Goal: Navigation & Orientation: Find specific page/section

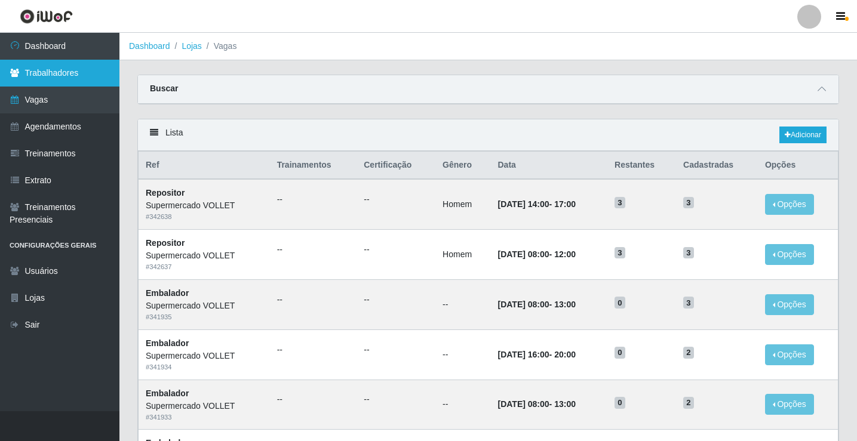
click at [49, 68] on link "Trabalhadores" at bounding box center [59, 73] width 119 height 27
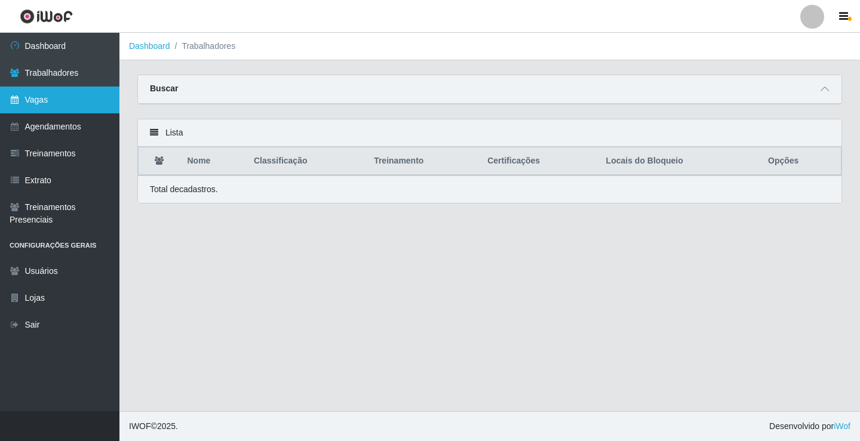
click at [54, 107] on link "Vagas" at bounding box center [59, 100] width 119 height 27
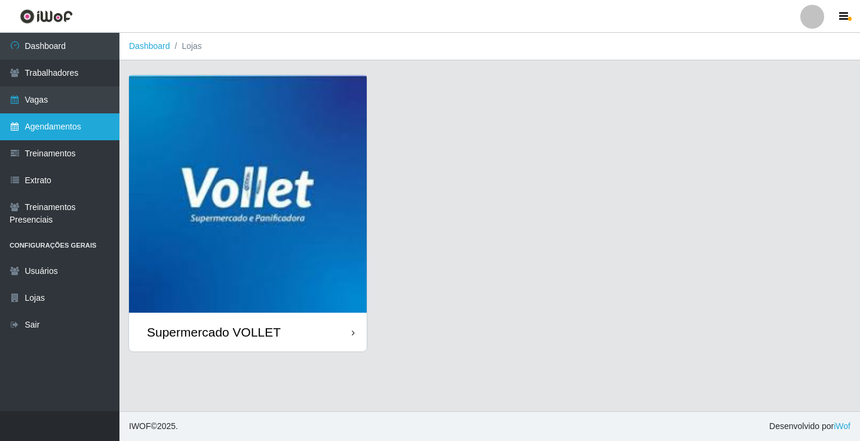
click at [66, 119] on link "Agendamentos" at bounding box center [59, 126] width 119 height 27
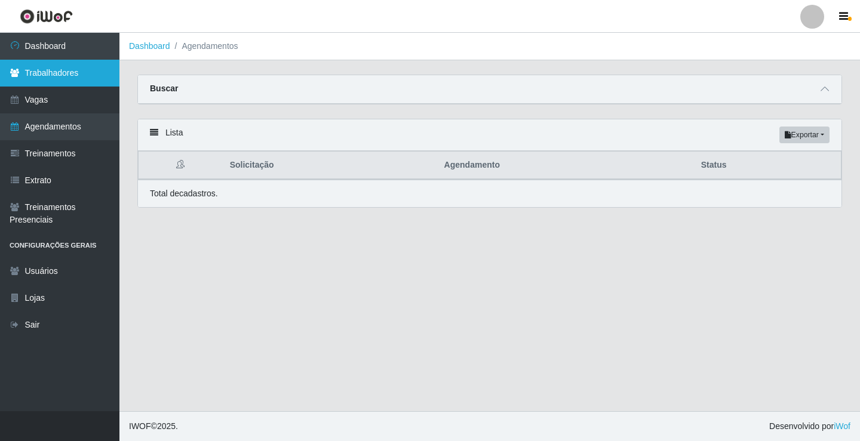
click at [68, 78] on link "Trabalhadores" at bounding box center [59, 73] width 119 height 27
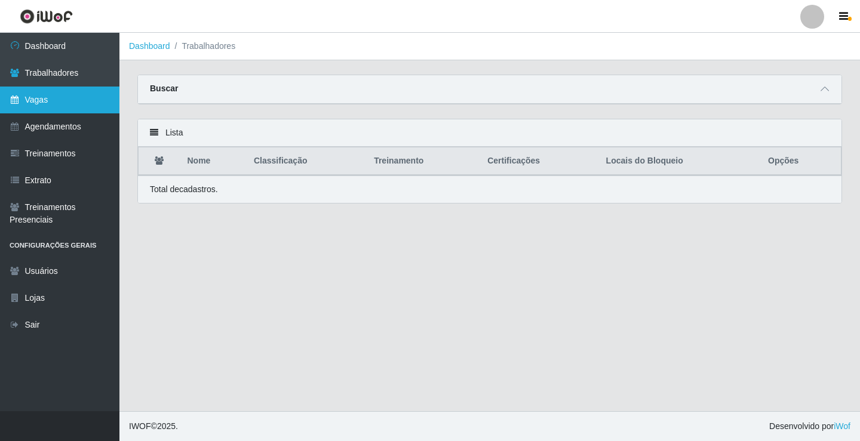
click at [30, 103] on link "Vagas" at bounding box center [59, 100] width 119 height 27
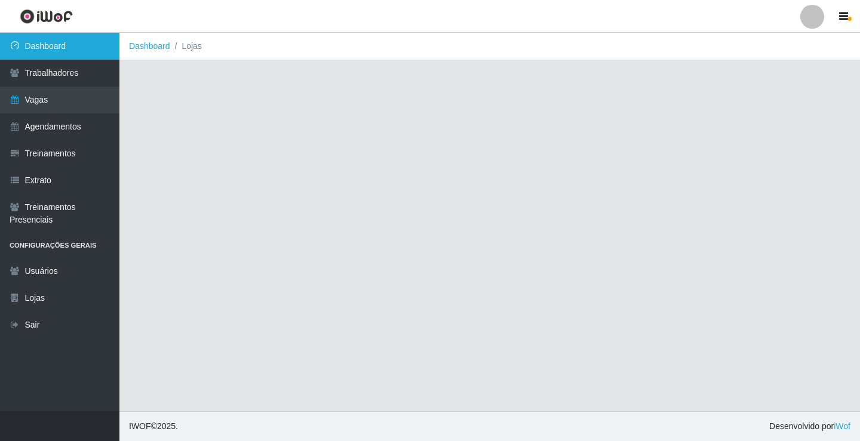
click at [50, 39] on link "Dashboard" at bounding box center [59, 46] width 119 height 27
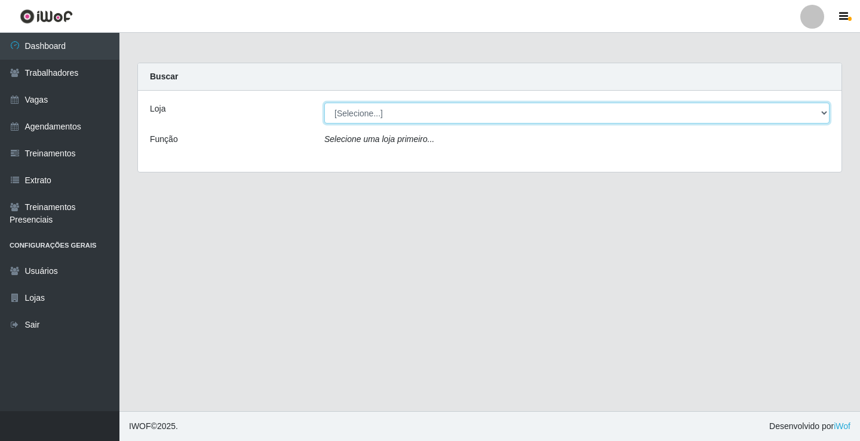
click at [383, 119] on select "[Selecione...] Supermercado VOLLET" at bounding box center [576, 113] width 505 height 21
click at [365, 113] on select "[Selecione...] Supermercado VOLLET" at bounding box center [576, 113] width 505 height 21
click at [368, 120] on select "[Selecione...] Supermercado VOLLET" at bounding box center [576, 113] width 505 height 21
select select "72"
click at [324, 103] on select "[Selecione...] Supermercado VOLLET" at bounding box center [576, 113] width 505 height 21
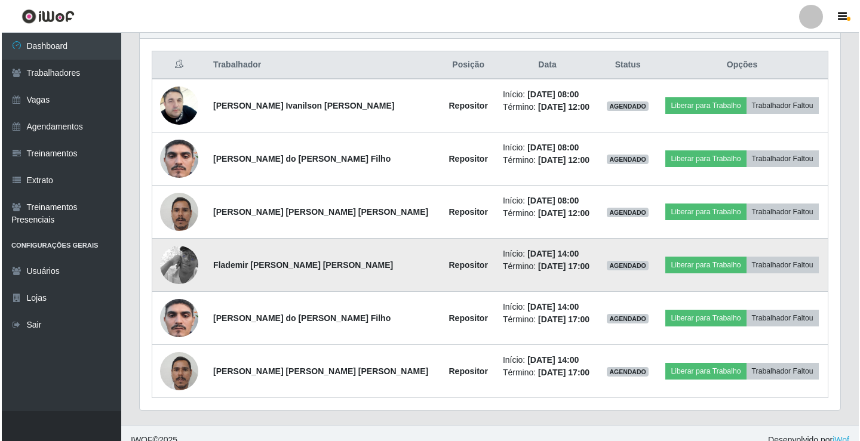
scroll to position [458, 0]
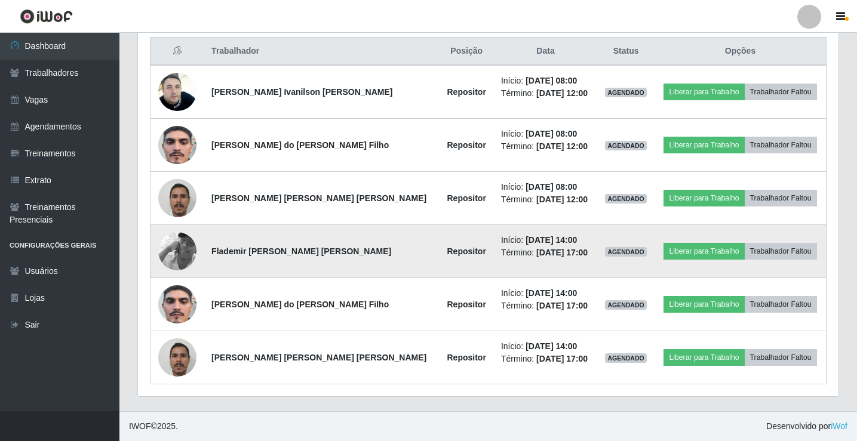
click at [190, 244] on img at bounding box center [177, 251] width 38 height 68
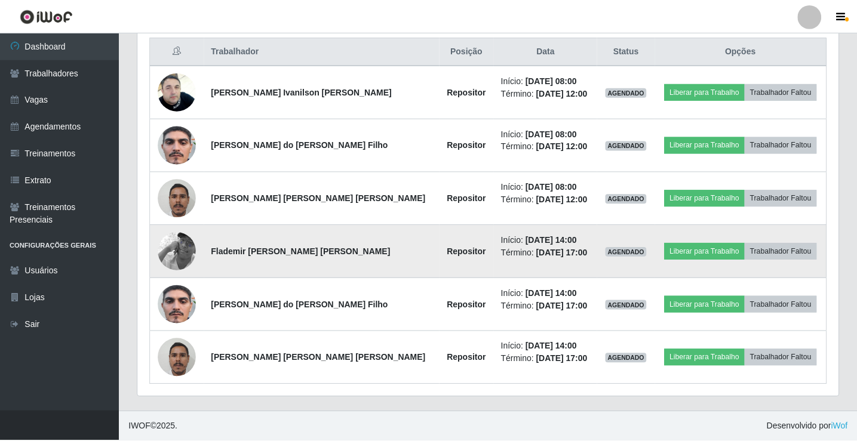
scroll to position [248, 695]
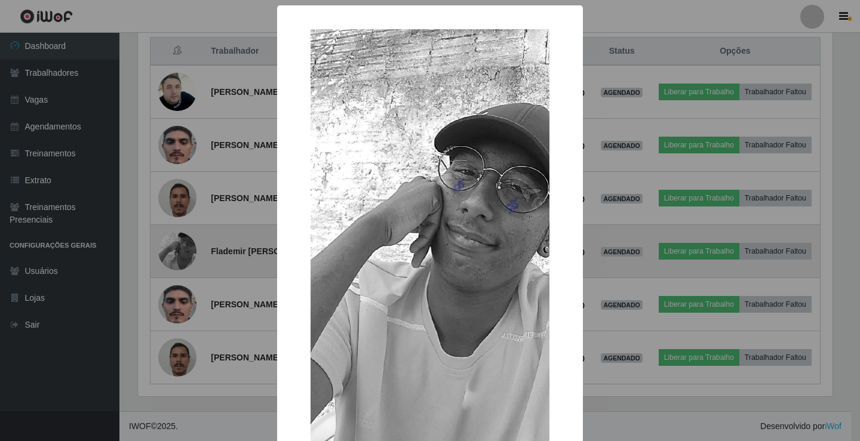
click at [190, 244] on div "× OK Cancel" at bounding box center [430, 220] width 860 height 441
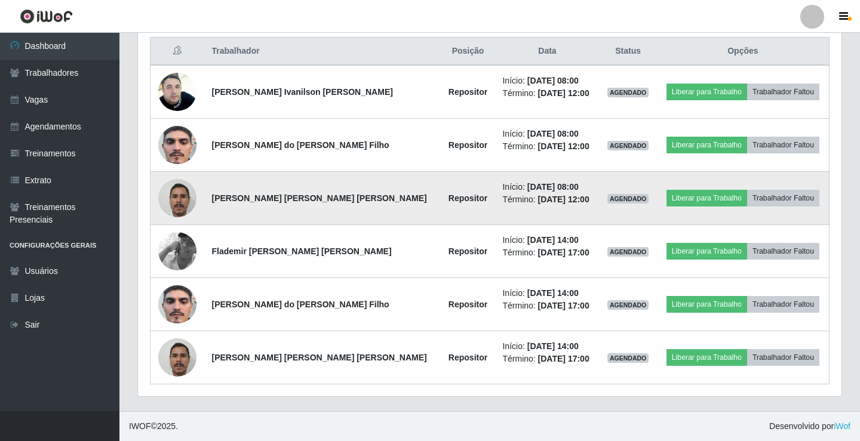
scroll to position [248, 700]
click at [180, 179] on td at bounding box center [177, 198] width 54 height 53
click at [180, 193] on img at bounding box center [177, 198] width 38 height 51
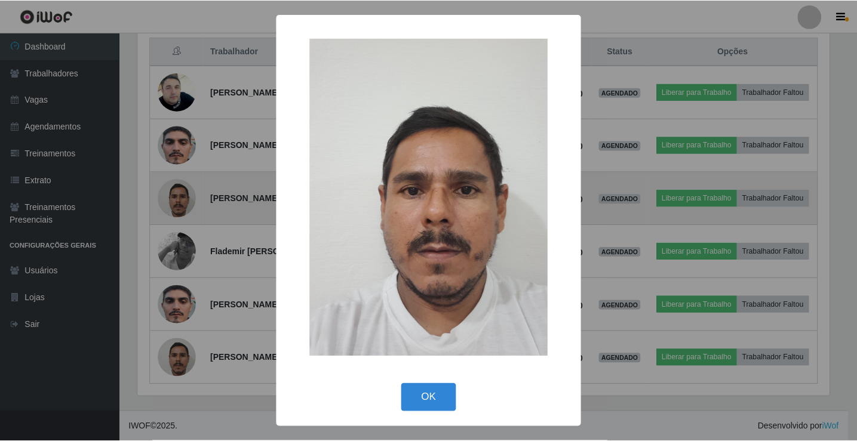
scroll to position [248, 695]
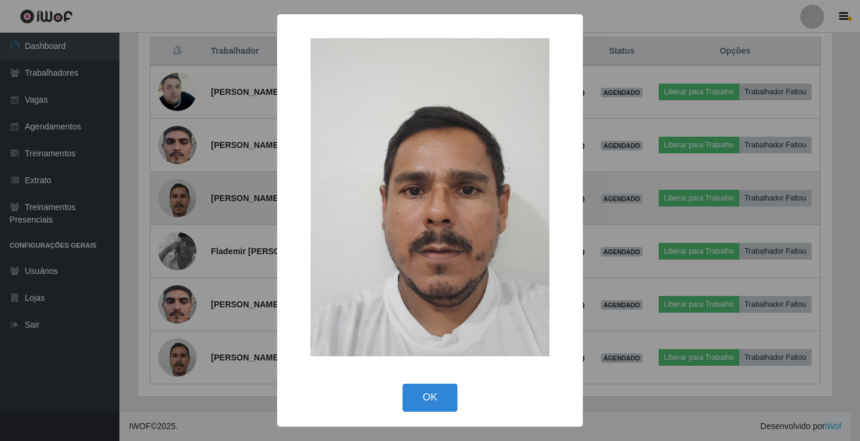
click at [180, 193] on div "× OK Cancel" at bounding box center [430, 220] width 860 height 441
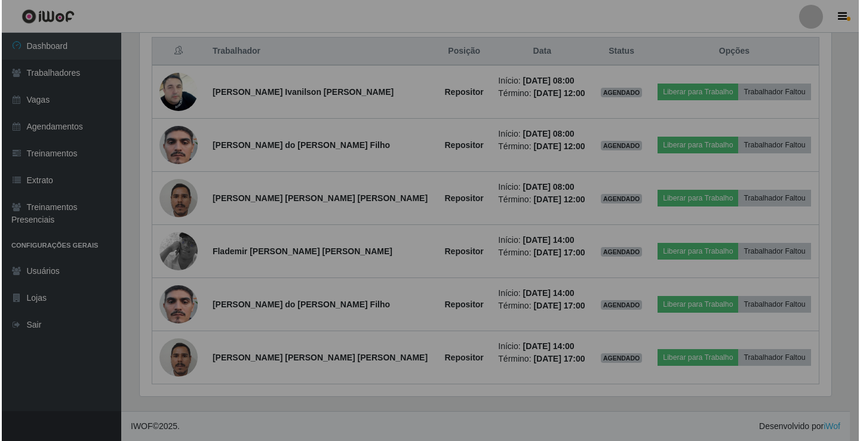
scroll to position [248, 700]
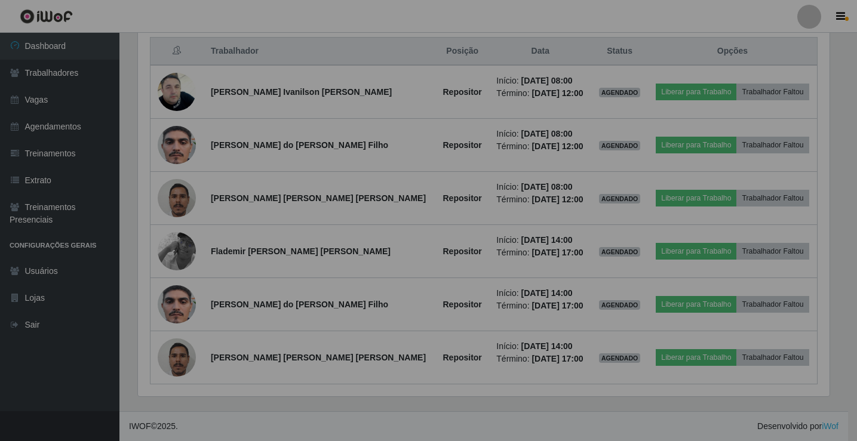
click at [180, 149] on img at bounding box center [177, 145] width 38 height 85
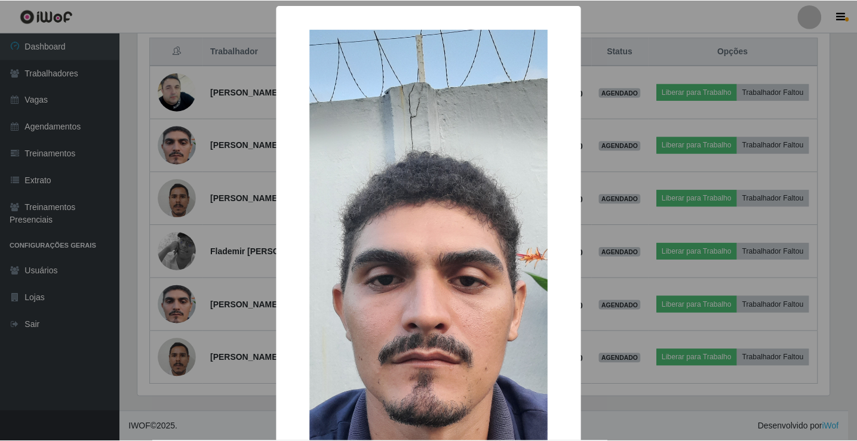
scroll to position [248, 695]
click at [180, 149] on div "× OK Cancel" at bounding box center [430, 220] width 860 height 441
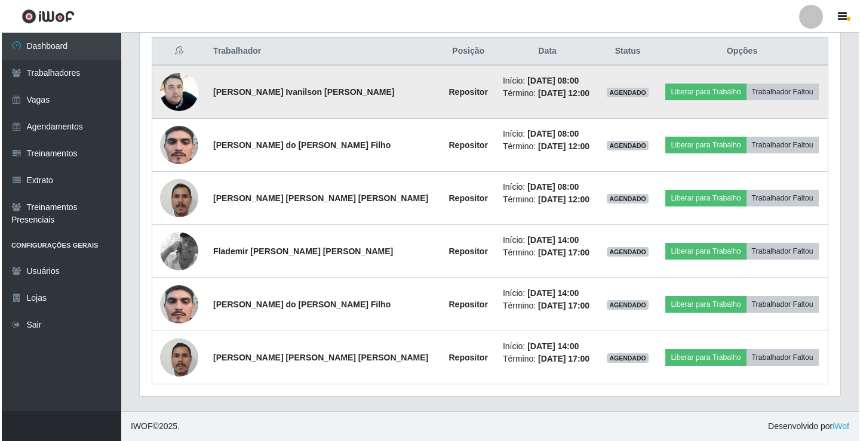
scroll to position [248, 700]
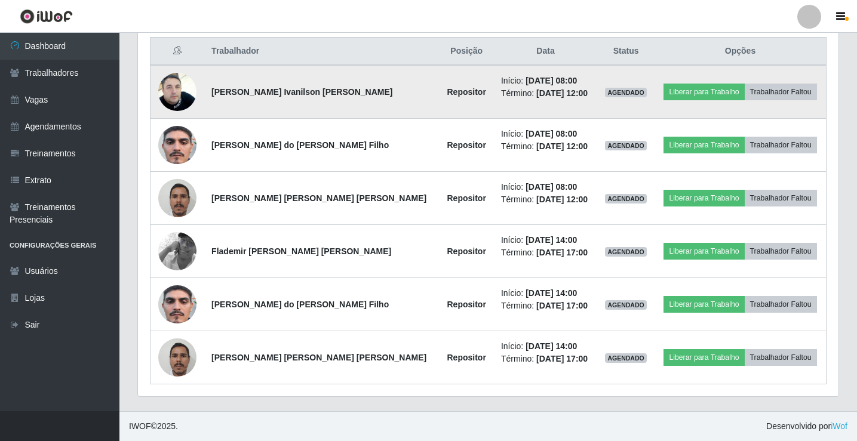
click at [182, 88] on img at bounding box center [177, 92] width 38 height 68
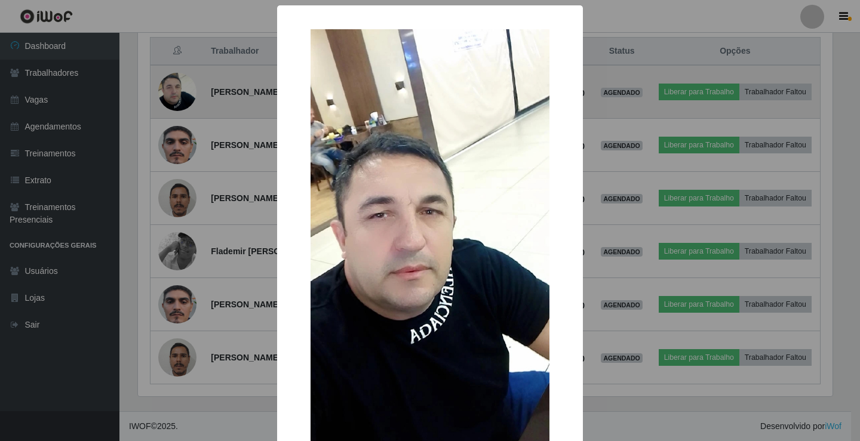
click at [182, 90] on div "× OK Cancel" at bounding box center [430, 220] width 860 height 441
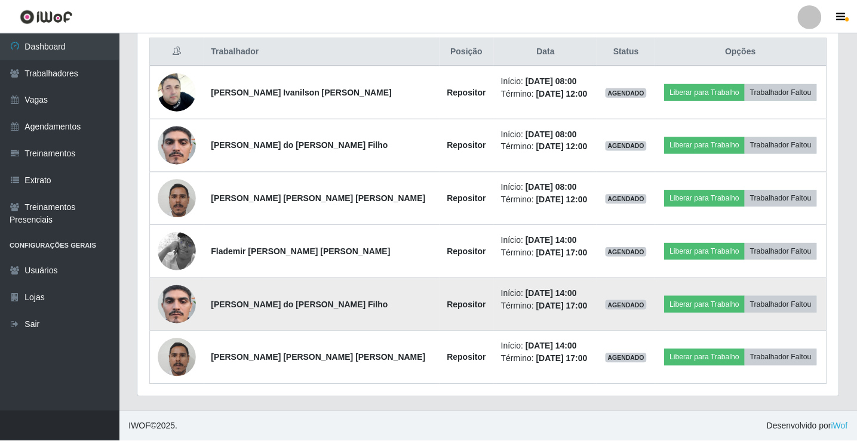
scroll to position [248, 700]
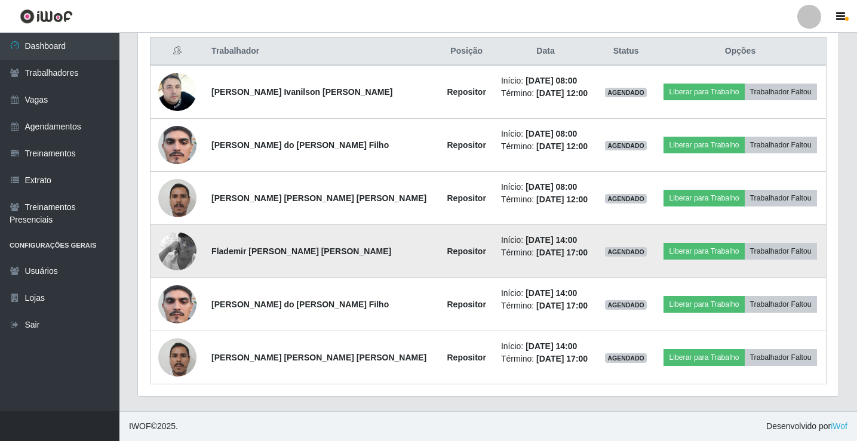
click at [180, 250] on img at bounding box center [177, 251] width 38 height 68
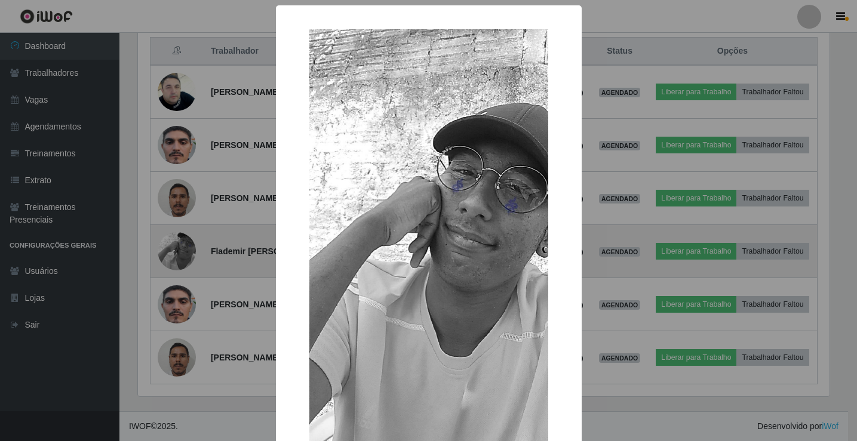
scroll to position [248, 695]
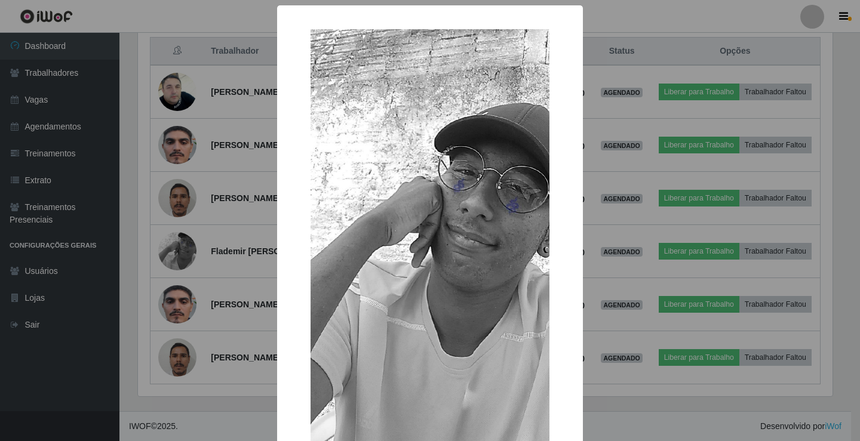
click at [245, 260] on div "× OK Cancel" at bounding box center [430, 220] width 860 height 441
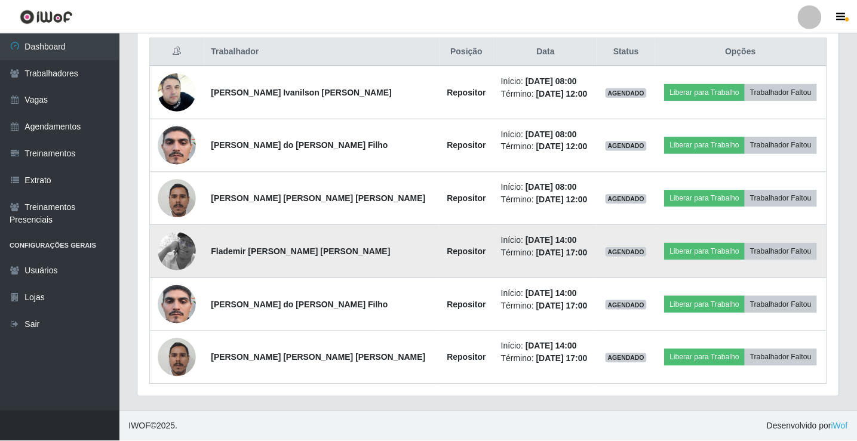
scroll to position [248, 700]
